Goal: Task Accomplishment & Management: Manage account settings

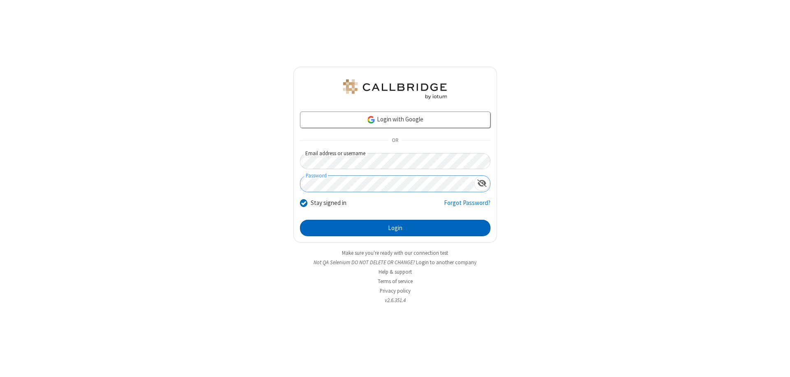
click at [395, 228] on button "Login" at bounding box center [395, 228] width 190 height 16
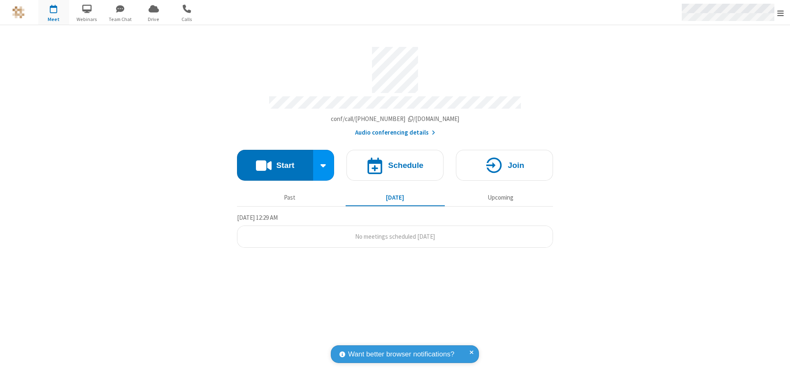
click at [780, 13] on span "Open menu" at bounding box center [780, 13] width 7 height 8
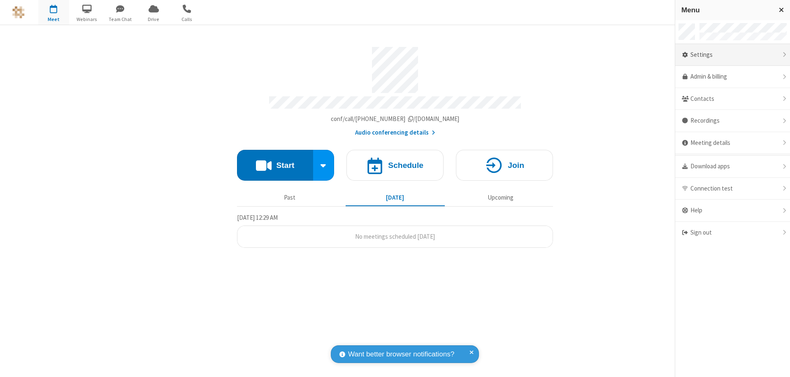
click at [732, 55] on div "Settings" at bounding box center [732, 55] width 115 height 22
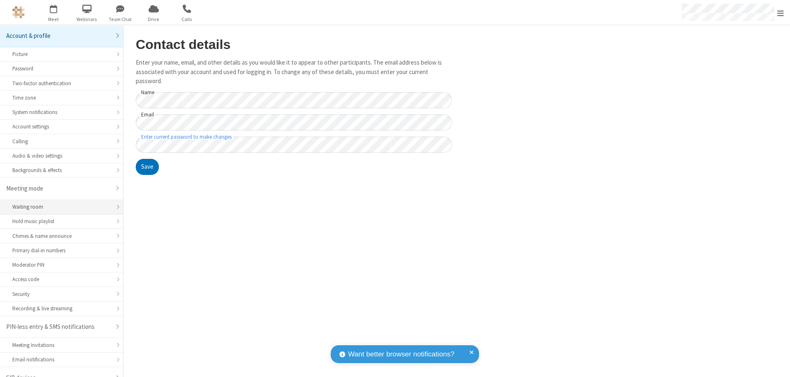
click at [58, 203] on div "Waiting room" at bounding box center [61, 207] width 98 height 8
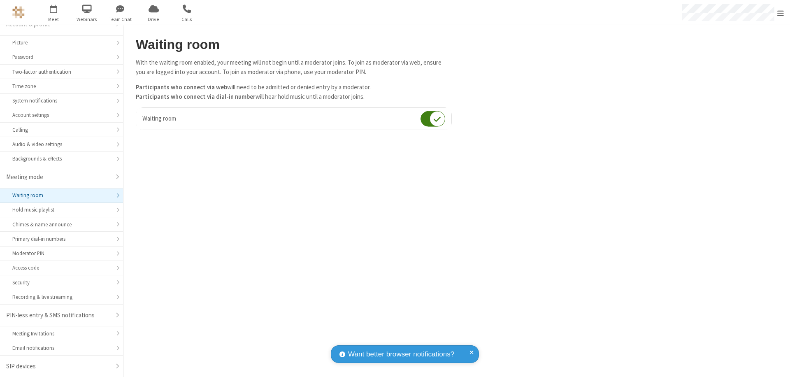
click at [433, 118] on input "checkbox" at bounding box center [432, 119] width 25 height 16
checkbox input "false"
click at [780, 12] on span "Open menu" at bounding box center [780, 13] width 7 height 8
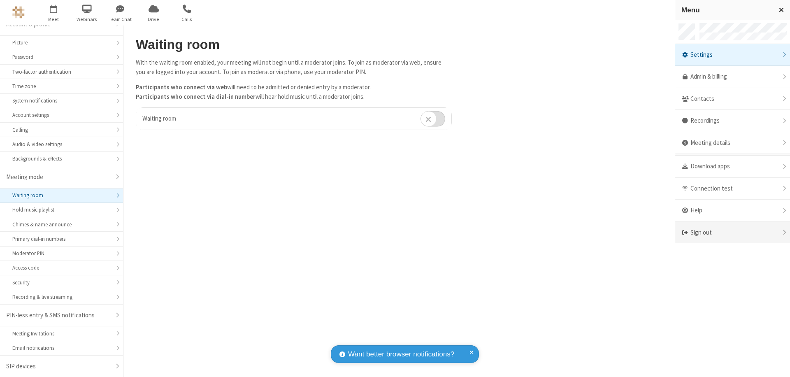
click at [735, 232] on div "Sign out" at bounding box center [732, 233] width 115 height 22
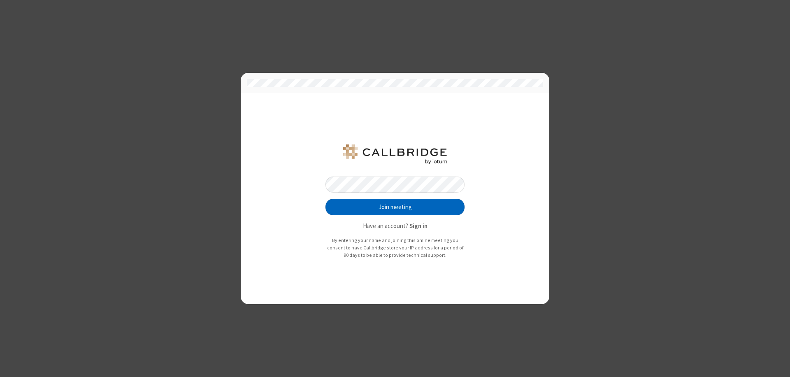
click at [395, 207] on button "Join meeting" at bounding box center [394, 207] width 139 height 16
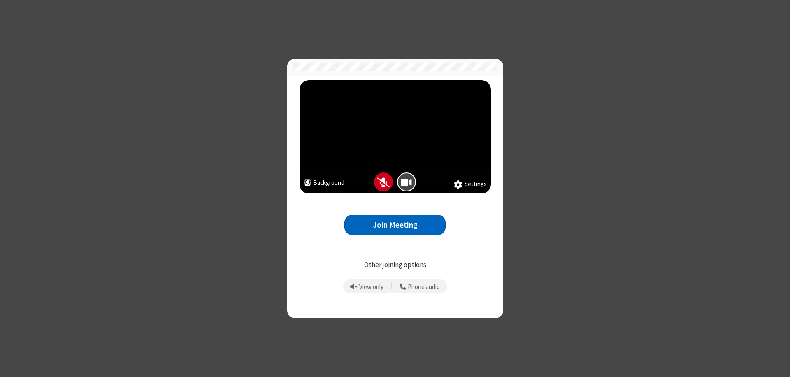
click at [395, 225] on button "Join Meeting" at bounding box center [394, 225] width 101 height 20
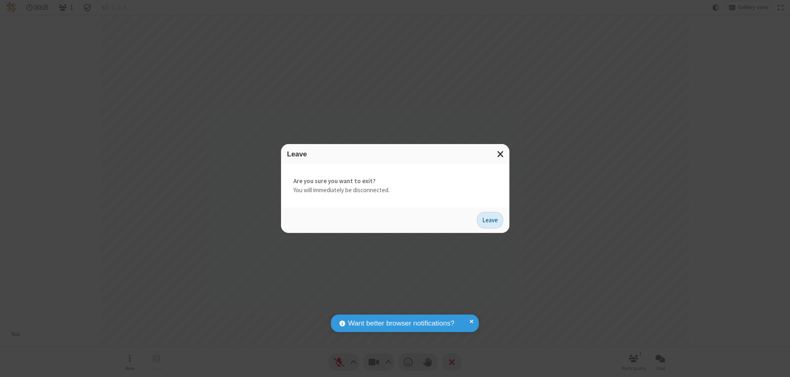
click at [490, 220] on button "Leave" at bounding box center [490, 220] width 26 height 16
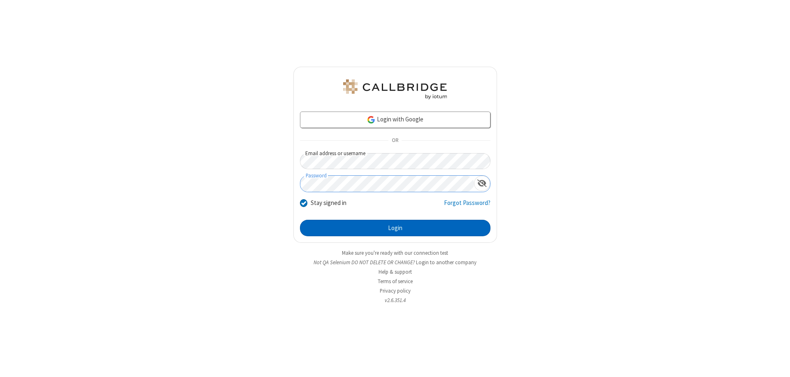
click at [395, 228] on button "Login" at bounding box center [395, 228] width 190 height 16
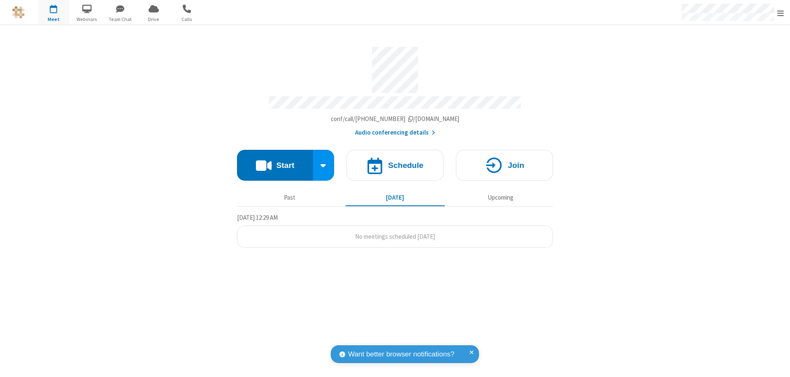
click at [780, 13] on span "Open menu" at bounding box center [780, 13] width 7 height 8
click at [732, 55] on div "Settings" at bounding box center [732, 55] width 115 height 22
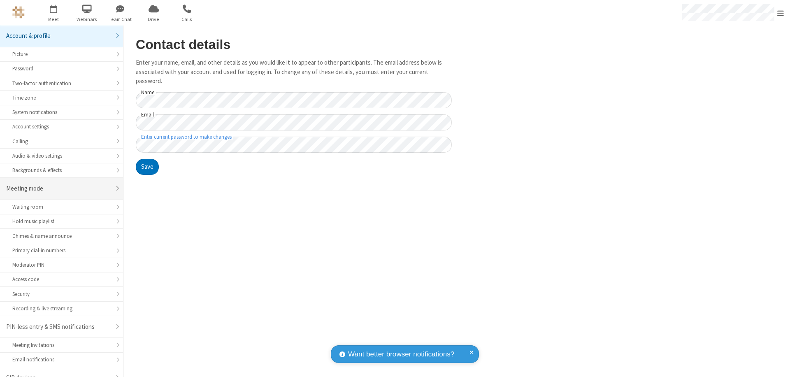
click at [58, 184] on div "Meeting mode" at bounding box center [58, 188] width 104 height 9
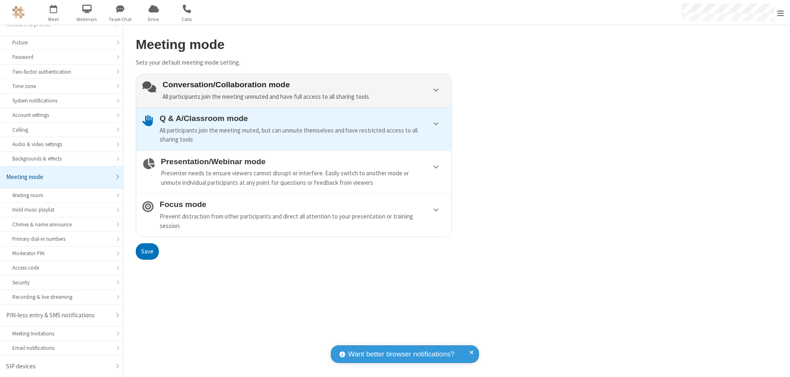
click at [294, 90] on div "Conversation/Collaboration mode All participants join the meeting unmuted and h…" at bounding box center [303, 90] width 283 height 21
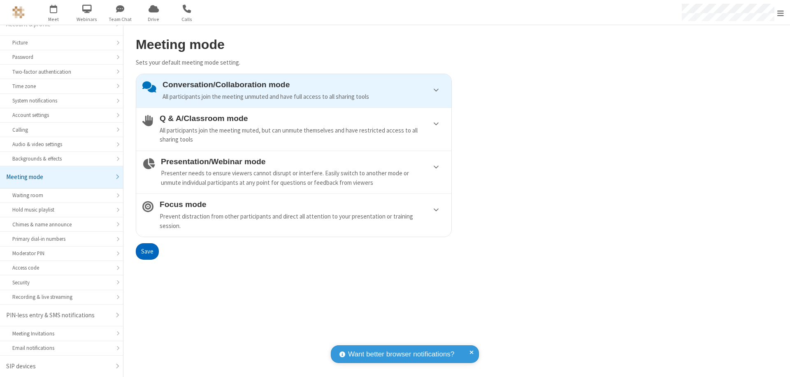
click at [147, 251] on button "Save" at bounding box center [147, 251] width 23 height 16
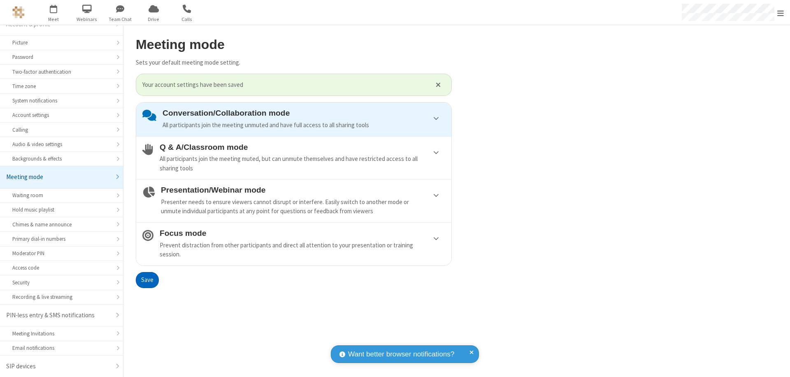
click at [780, 12] on span "Open menu" at bounding box center [780, 13] width 7 height 8
